Goal: Communication & Community: Participate in discussion

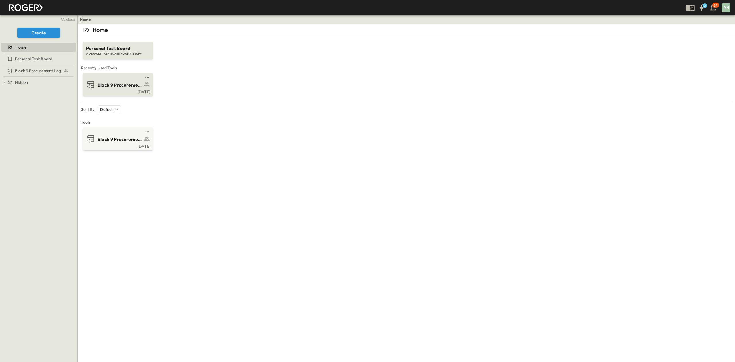
click at [129, 83] on span "Block 9 Procurement Log" at bounding box center [120, 85] width 45 height 7
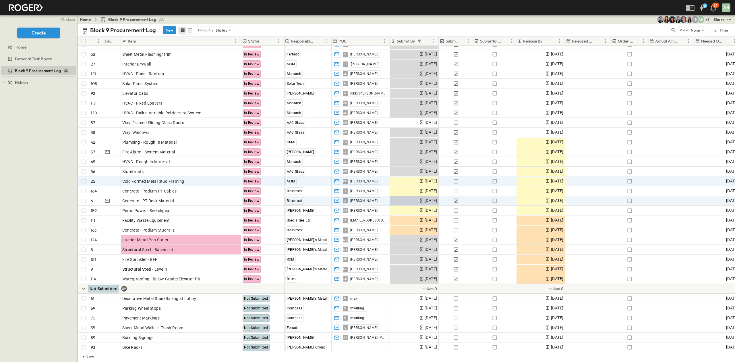
scroll to position [268, 0]
